Goal: Task Accomplishment & Management: Manage account settings

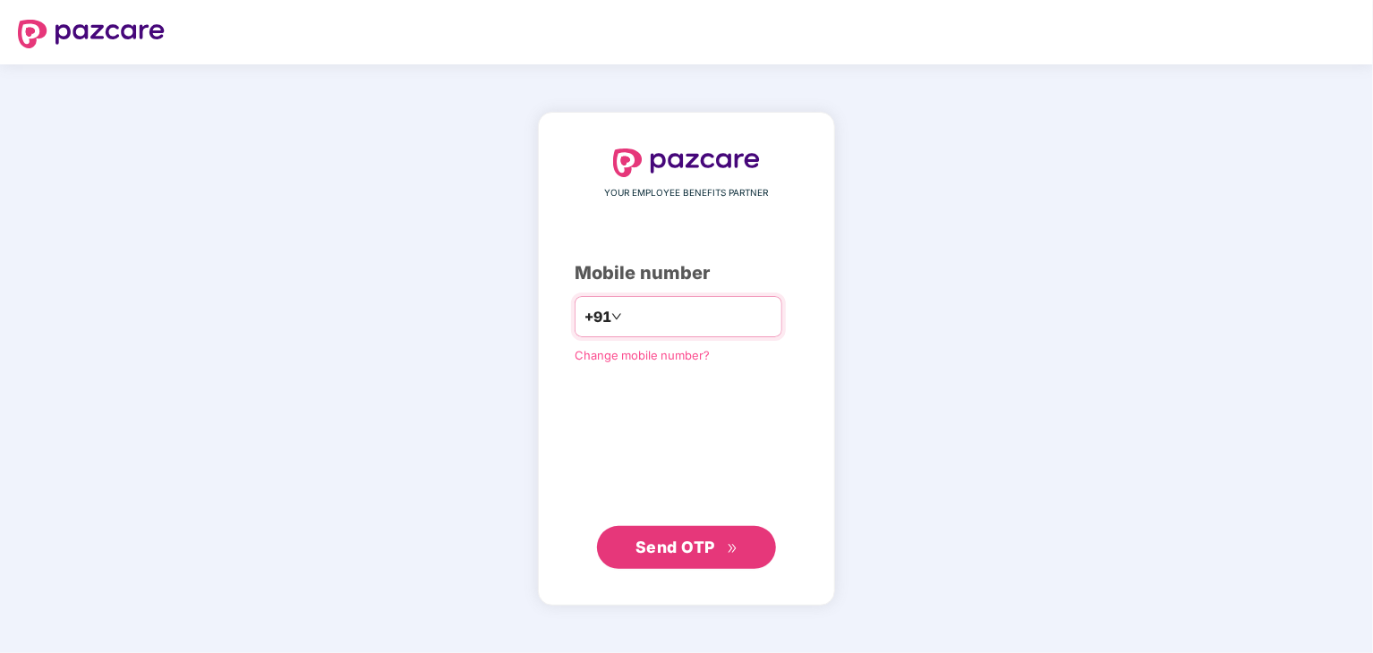
paste input "**********"
type input "**********"
click at [656, 538] on span "Send OTP" at bounding box center [675, 546] width 80 height 19
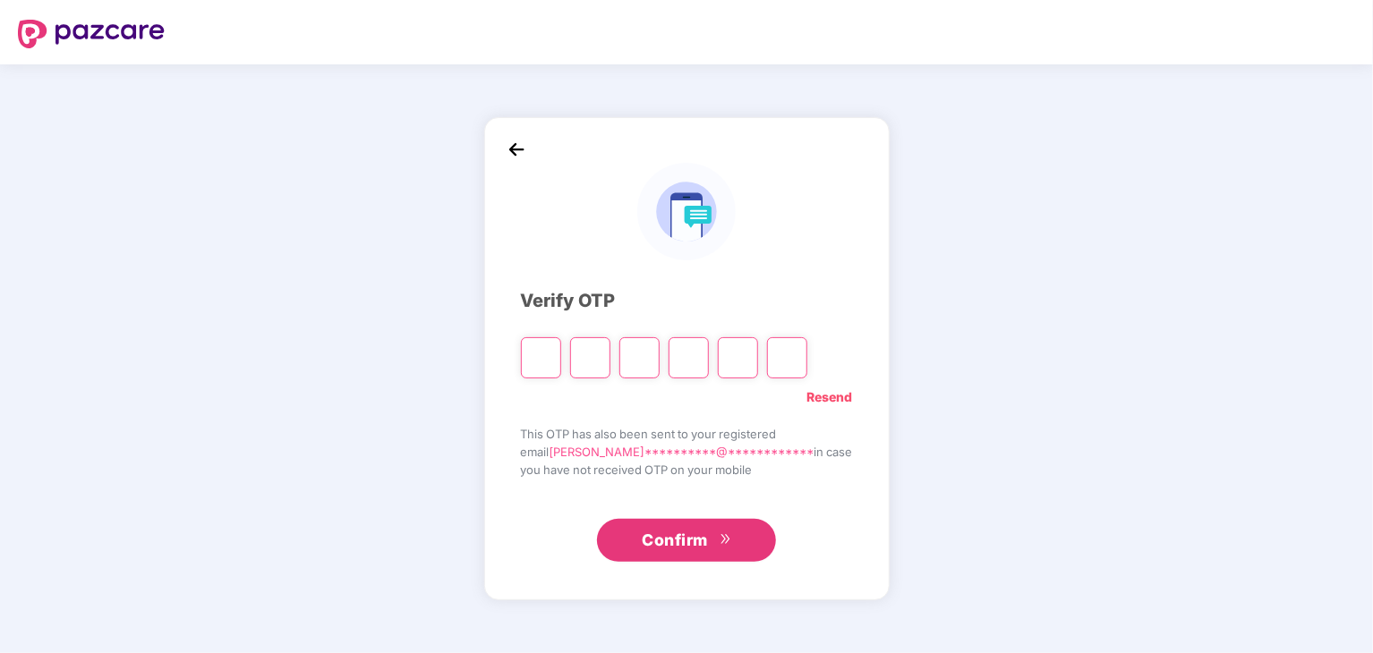
type input "*"
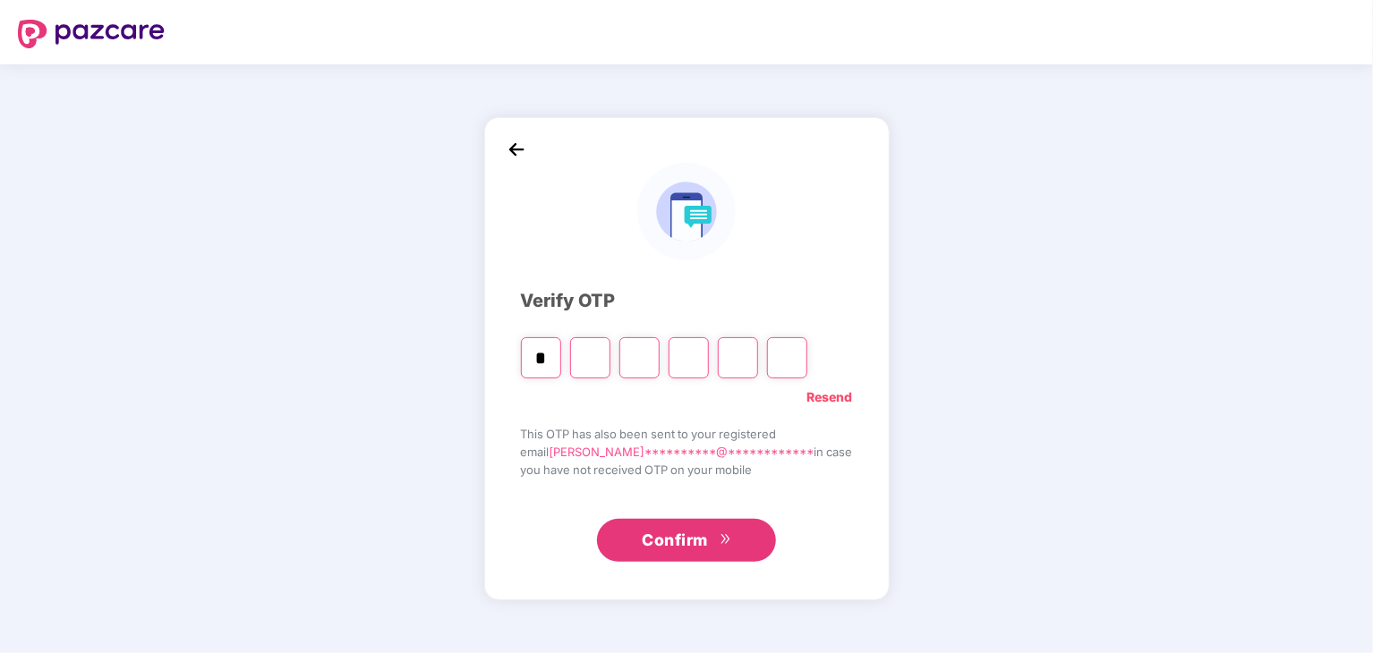
type input "*"
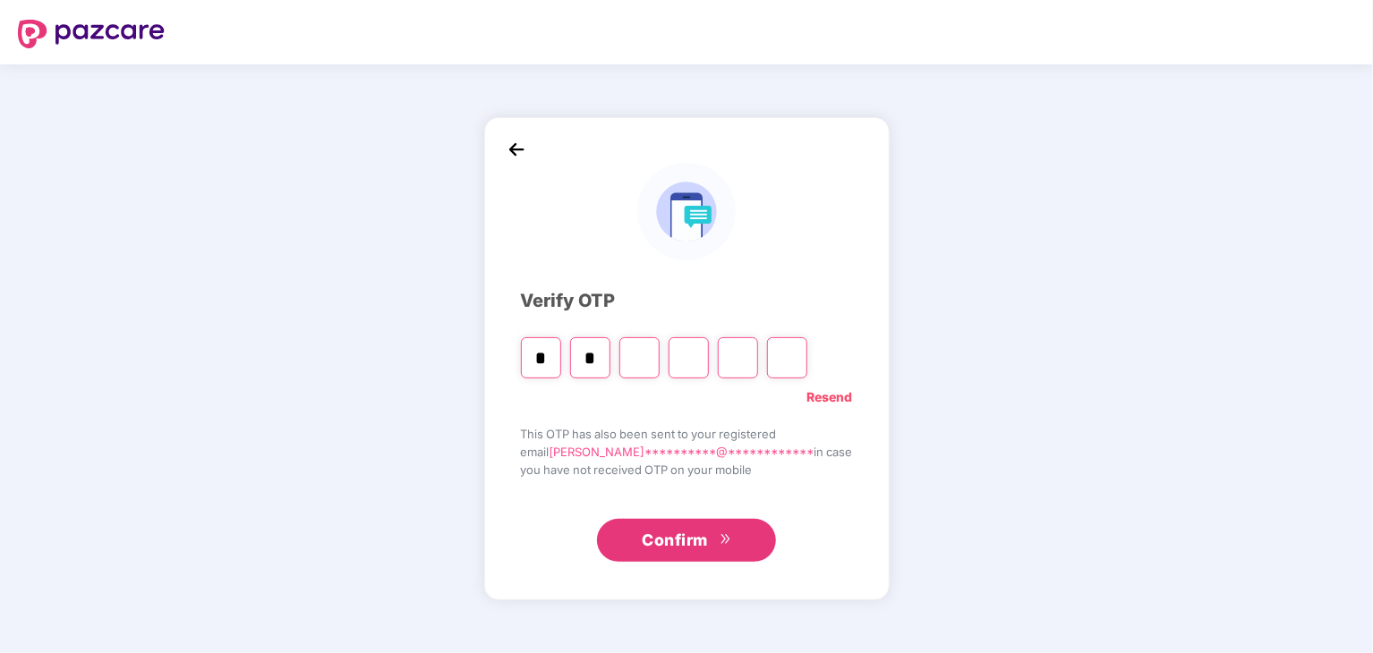
type input "*"
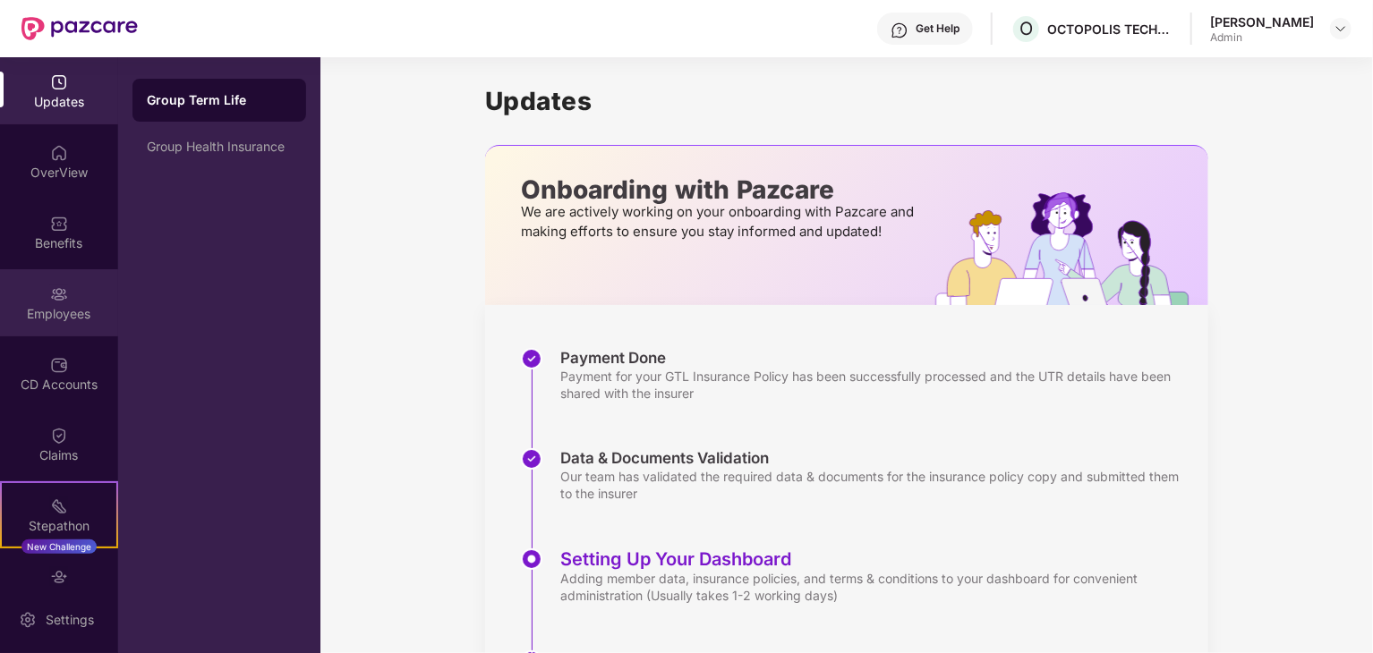
click at [45, 300] on div "Employees" at bounding box center [59, 302] width 118 height 67
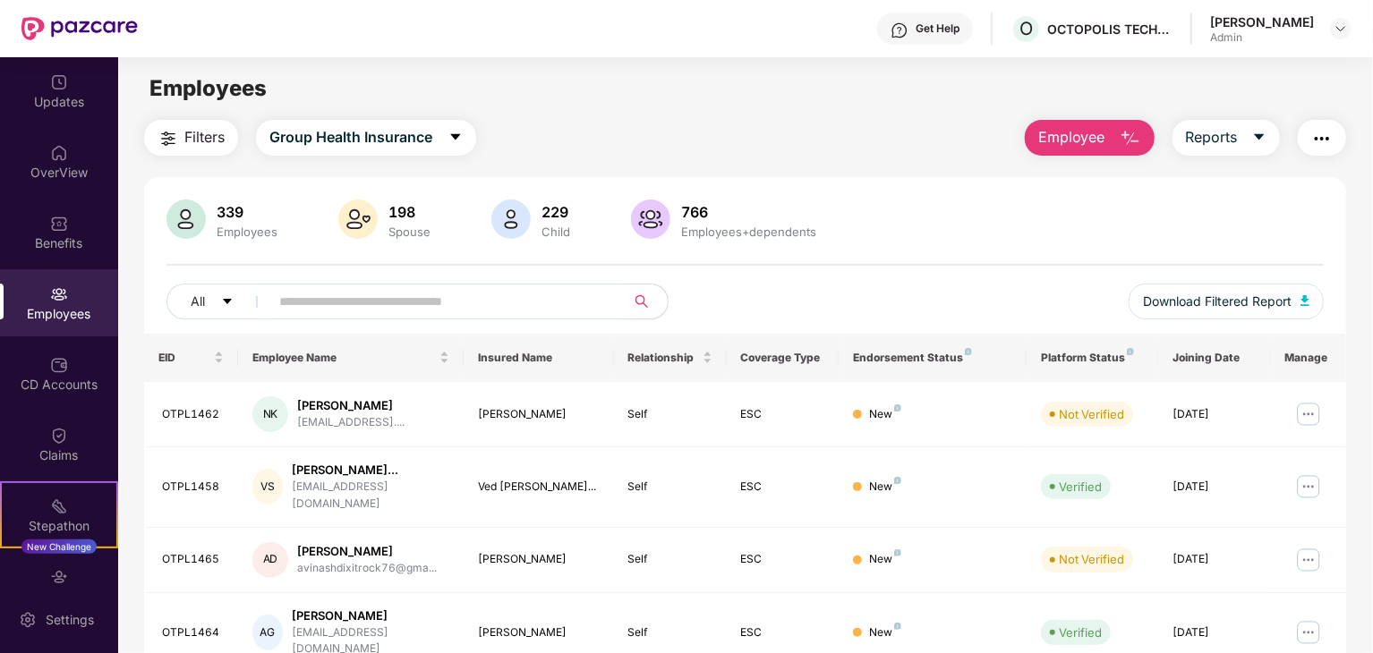
click at [404, 301] on input "text" at bounding box center [439, 301] width 321 height 27
click at [286, 299] on input "text" at bounding box center [439, 301] width 321 height 27
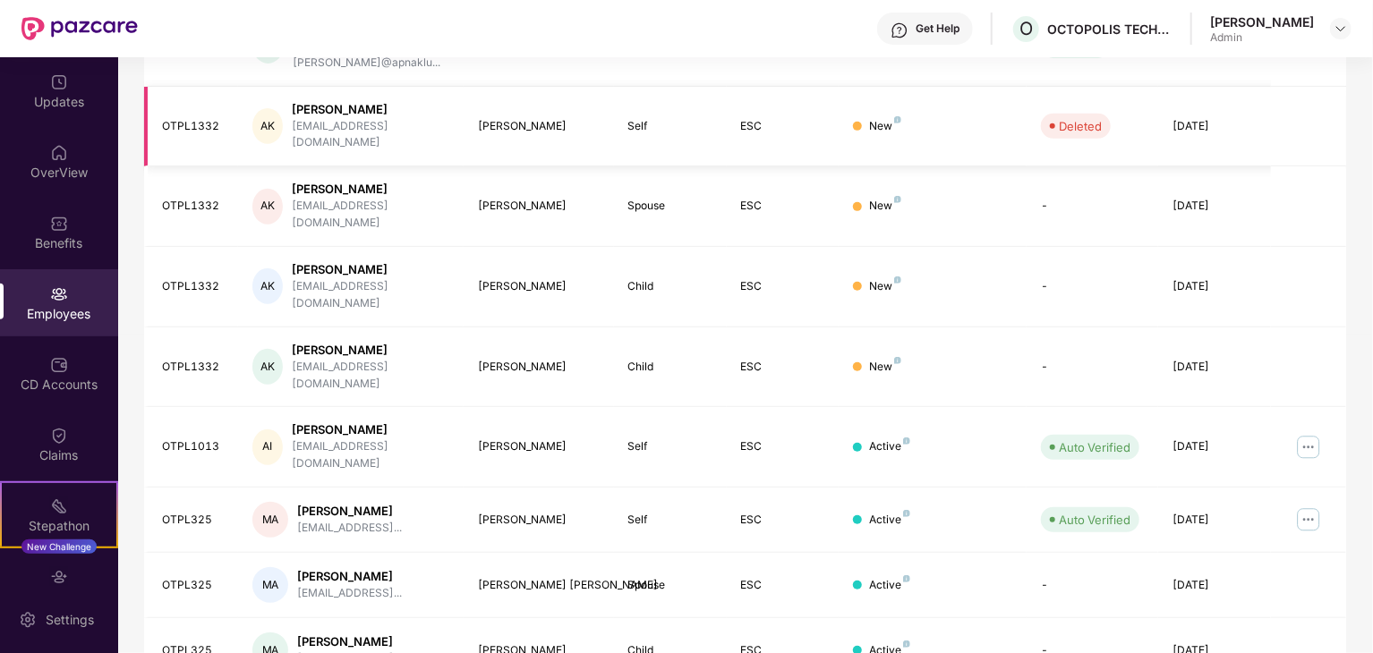
scroll to position [379, 0]
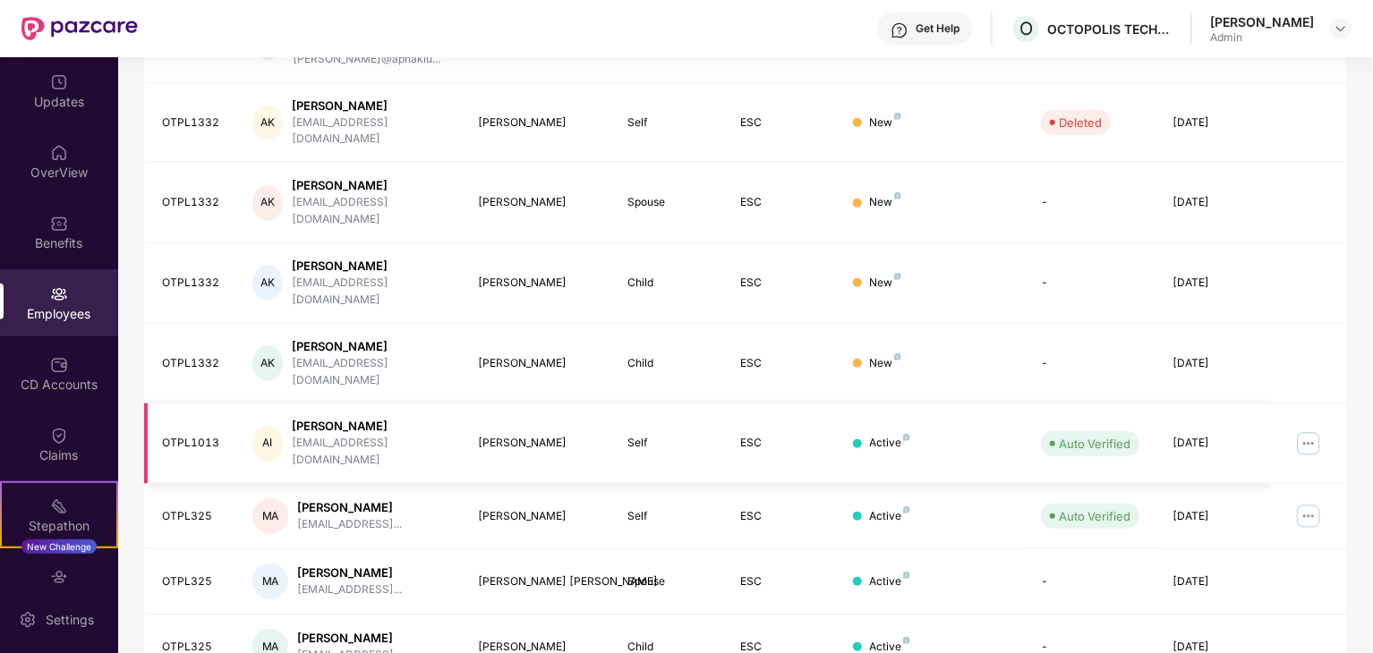
type input "**"
click at [1318, 430] on img at bounding box center [1308, 444] width 29 height 29
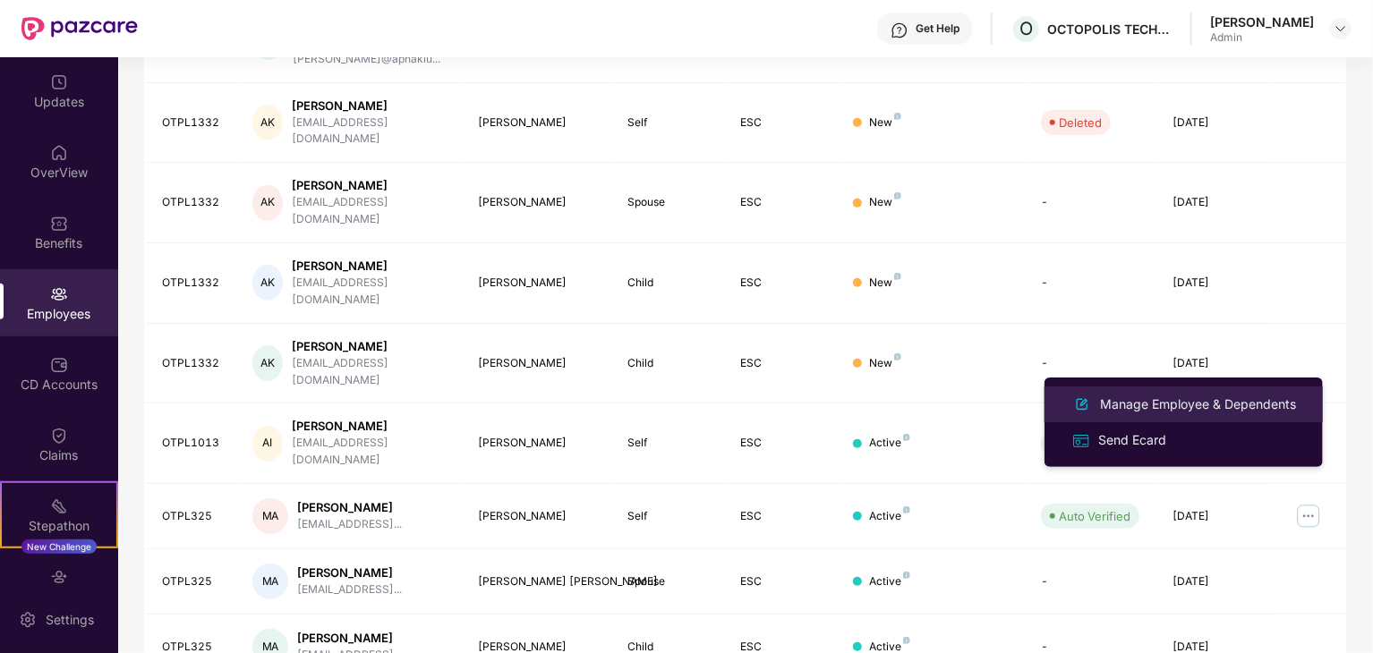
click at [1159, 409] on div "Manage Employee & Dependents" at bounding box center [1197, 405] width 203 height 20
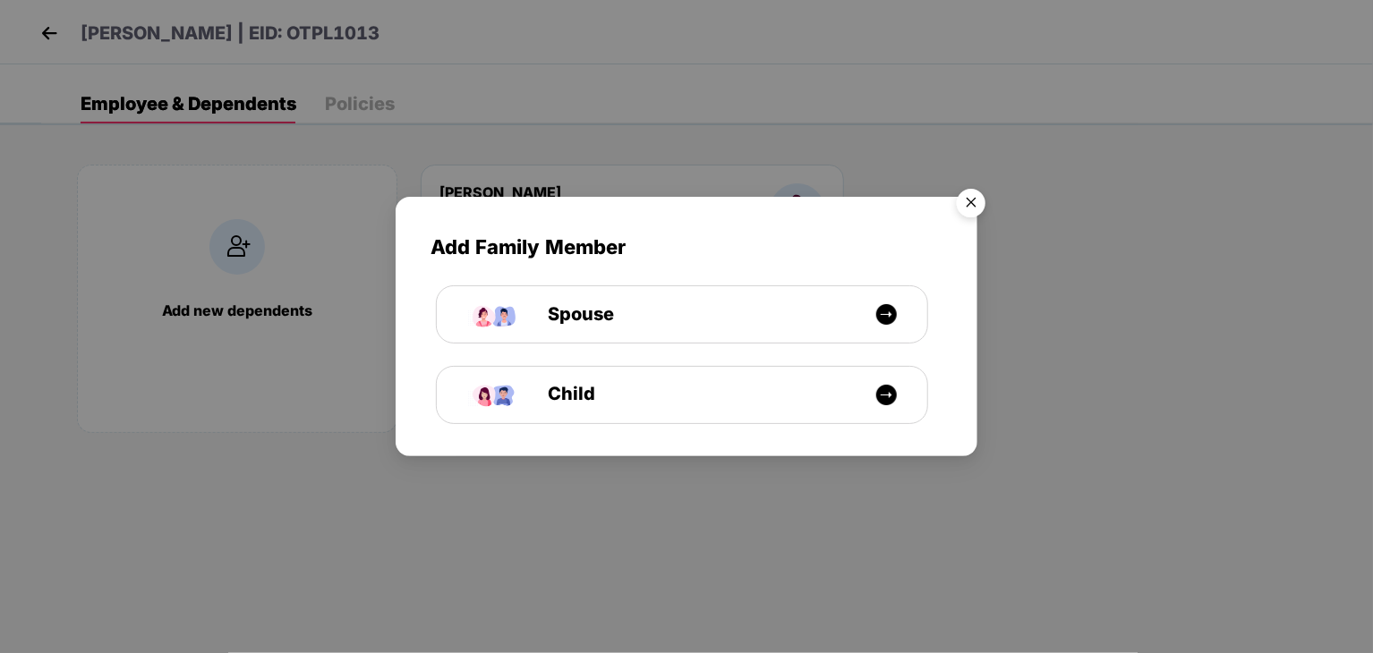
click at [967, 201] on img "Close" at bounding box center [971, 206] width 50 height 50
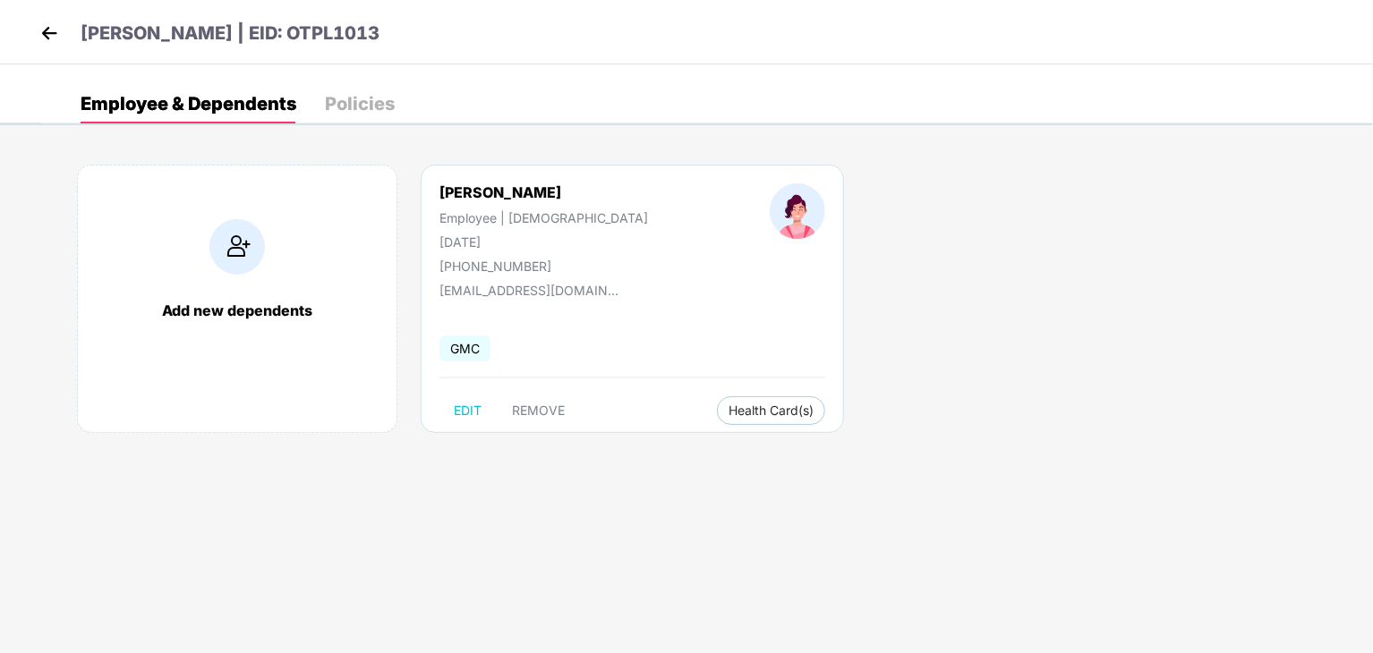
click at [55, 32] on img at bounding box center [49, 33] width 27 height 27
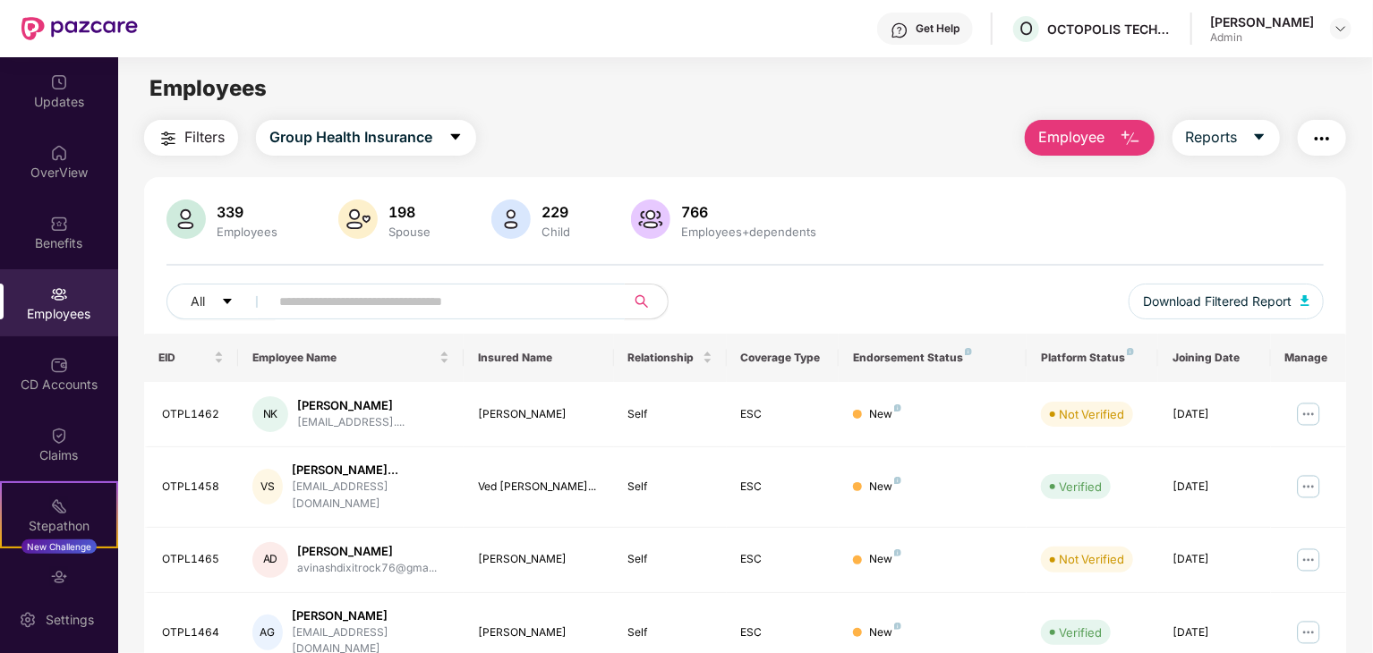
click at [345, 305] on input "text" at bounding box center [439, 301] width 321 height 27
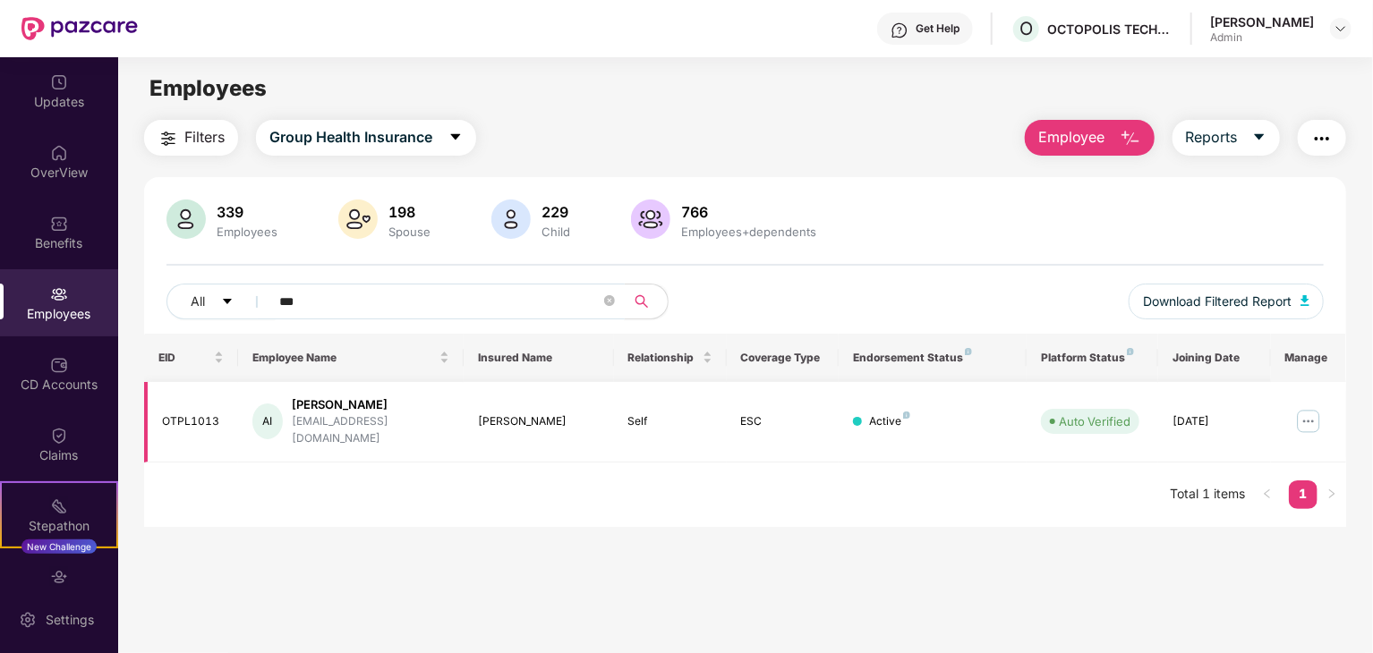
type input "***"
click at [1309, 416] on img at bounding box center [1308, 421] width 29 height 29
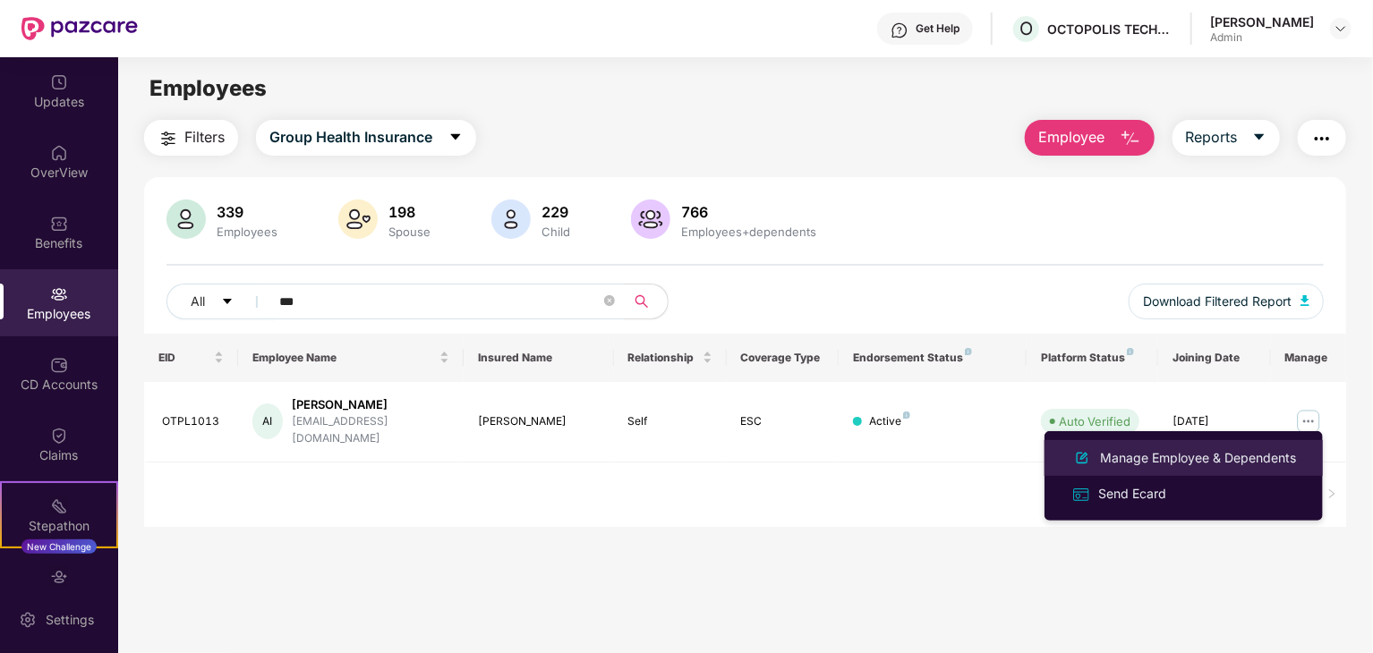
click at [1131, 466] on div "Manage Employee & Dependents" at bounding box center [1197, 458] width 203 height 20
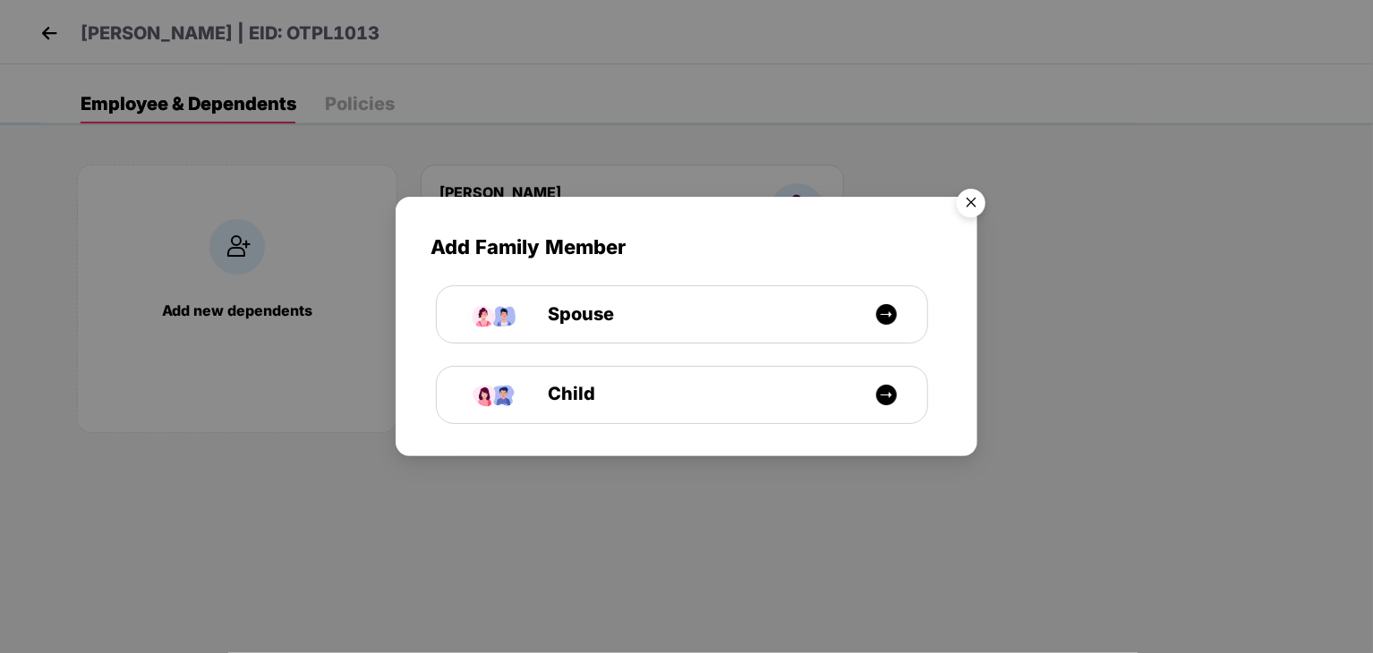
click at [963, 205] on img "Close" at bounding box center [971, 206] width 50 height 50
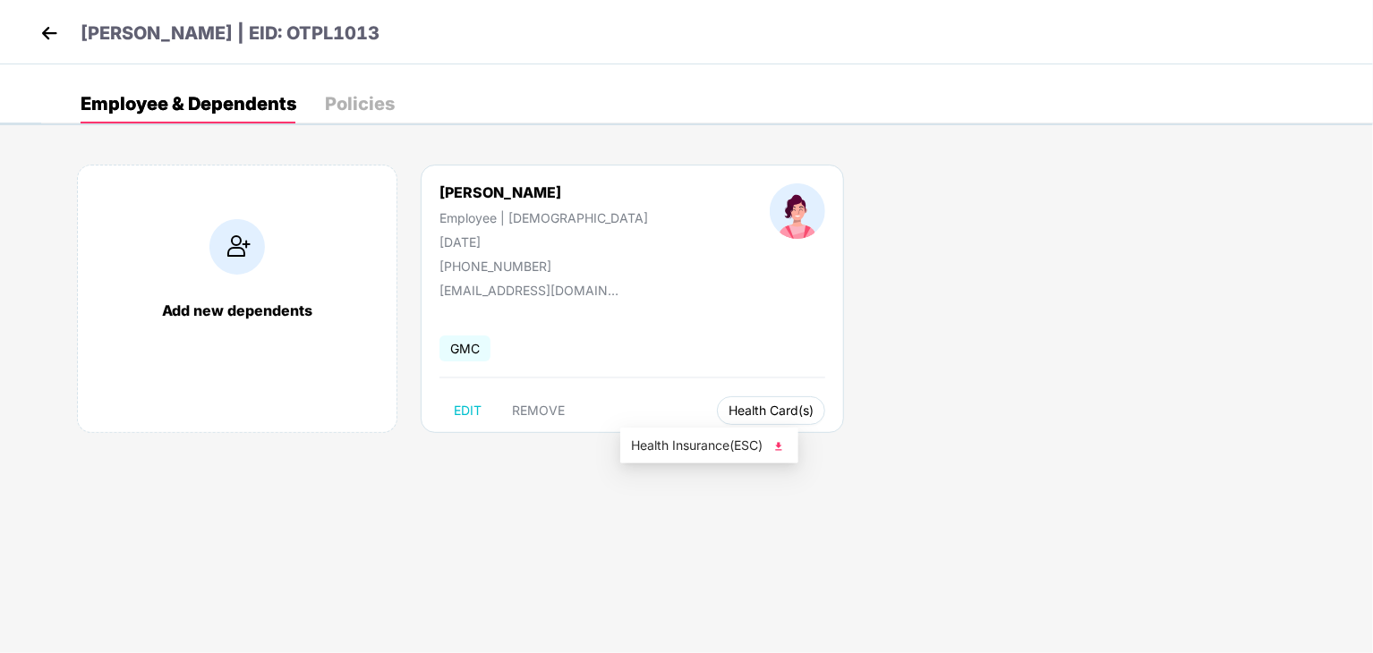
click at [728, 409] on span "Health Card(s)" at bounding box center [770, 410] width 85 height 9
click at [673, 436] on span "Health Insurance(ESC)" at bounding box center [709, 446] width 157 height 20
